Goal: Obtain resource: Download file/media

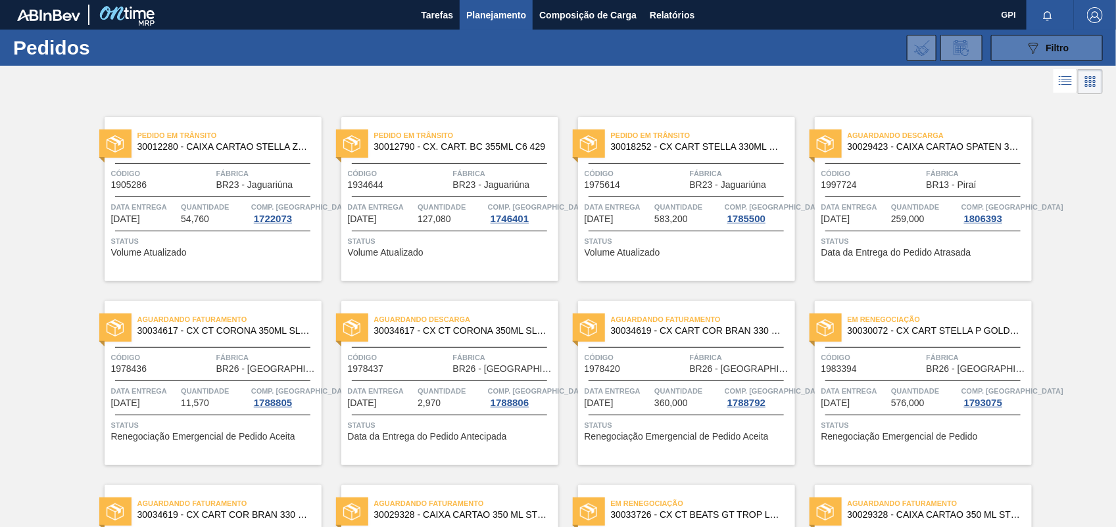
click at [1078, 37] on button "089F7B8B-B2A5-4AFE-B5C0-19BA573D28AC Filtro" at bounding box center [1047, 48] width 112 height 26
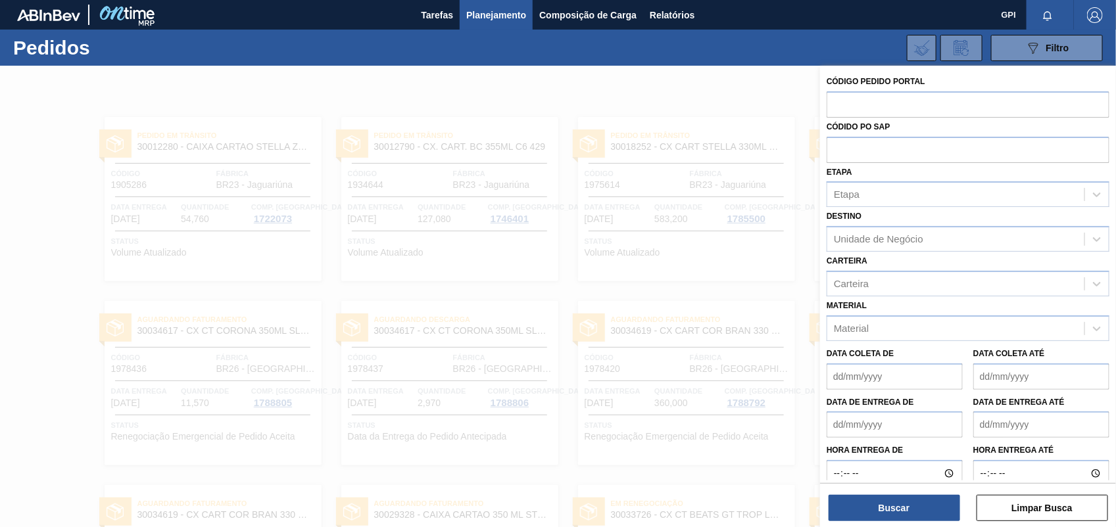
click at [708, 81] on div at bounding box center [558, 329] width 1116 height 527
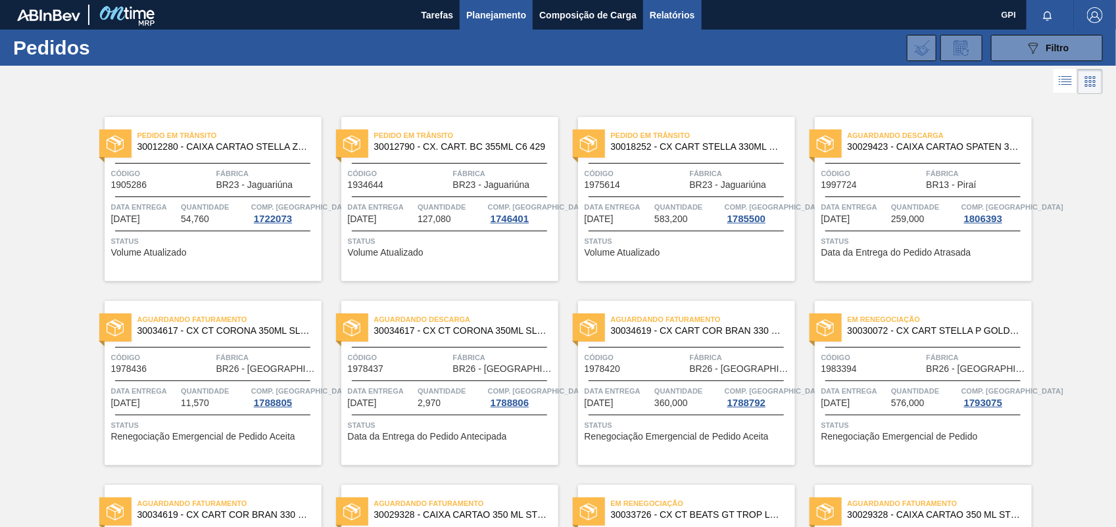
click at [680, 11] on span "Relatórios" at bounding box center [672, 15] width 45 height 16
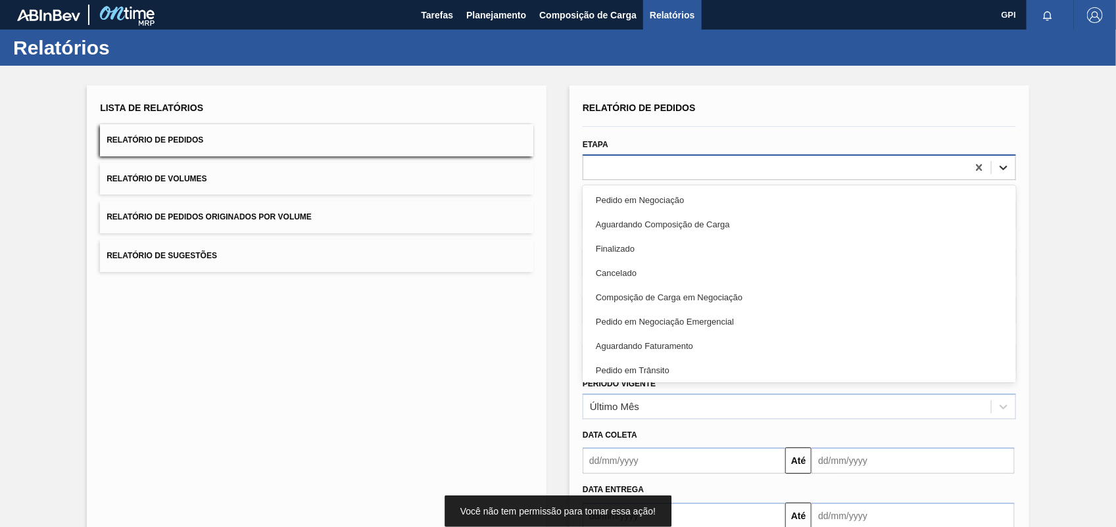
click at [1001, 161] on icon at bounding box center [1003, 167] width 13 height 13
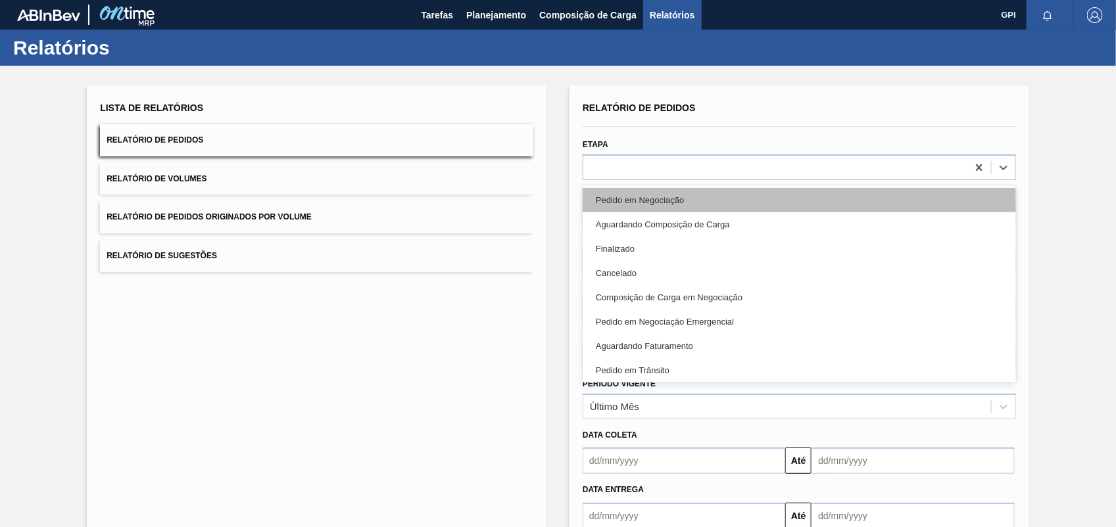
click at [751, 204] on div "Pedido em Negociação" at bounding box center [799, 200] width 433 height 24
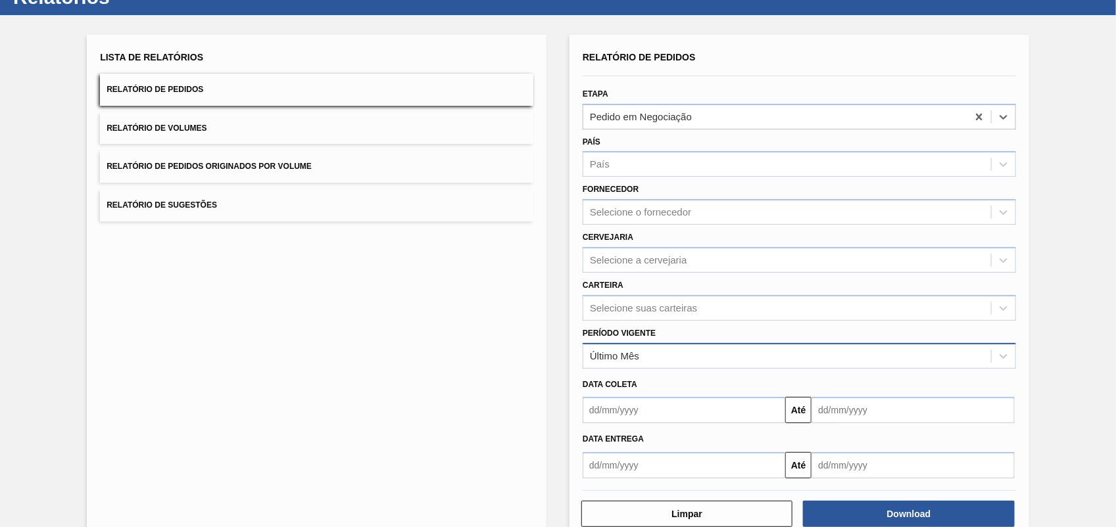
scroll to position [79, 0]
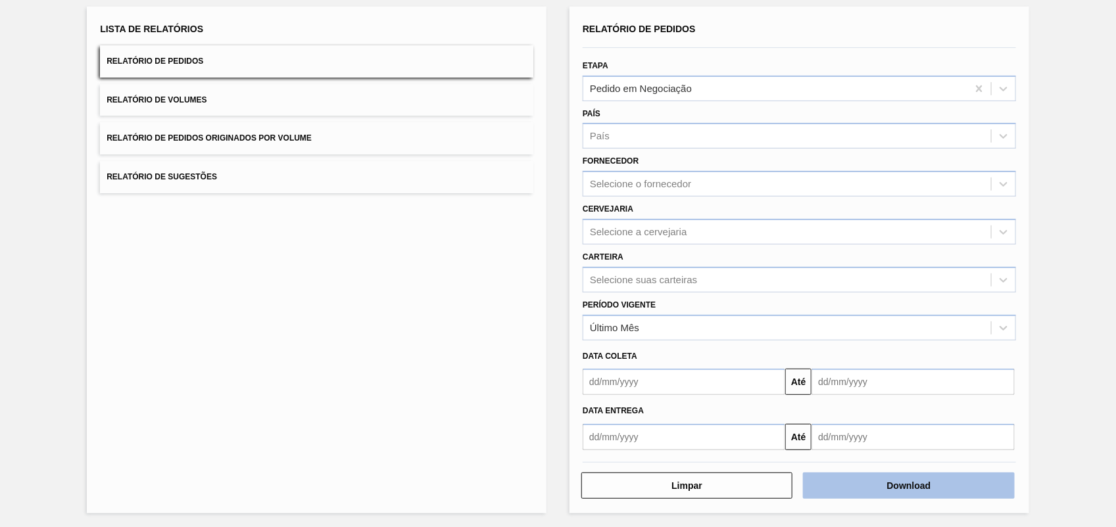
click at [865, 481] on button "Download" at bounding box center [908, 486] width 211 height 26
click at [1100, 74] on div "Lista de Relatórios Relatório de Pedidos Relatório de Volumes Relatório de Pedi…" at bounding box center [558, 258] width 1116 height 543
